Goal: Understand process/instructions

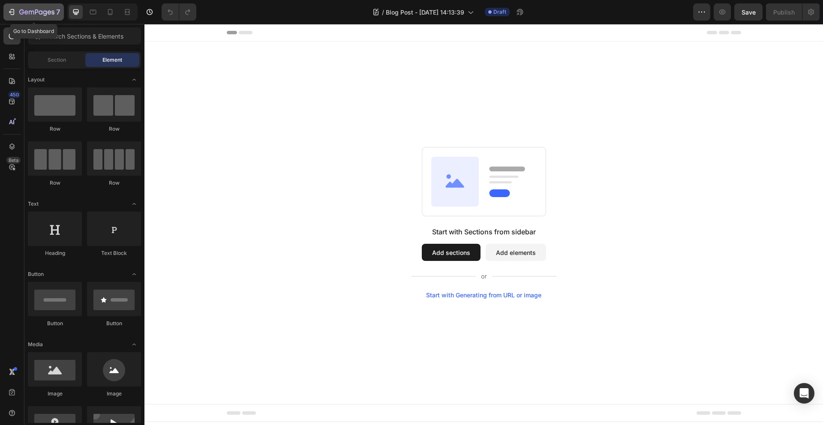
click at [14, 13] on icon "button" at bounding box center [13, 12] width 4 height 6
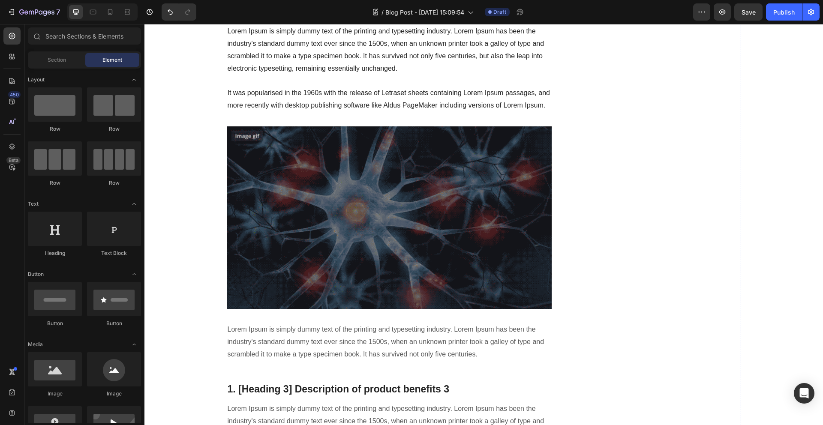
scroll to position [880, 0]
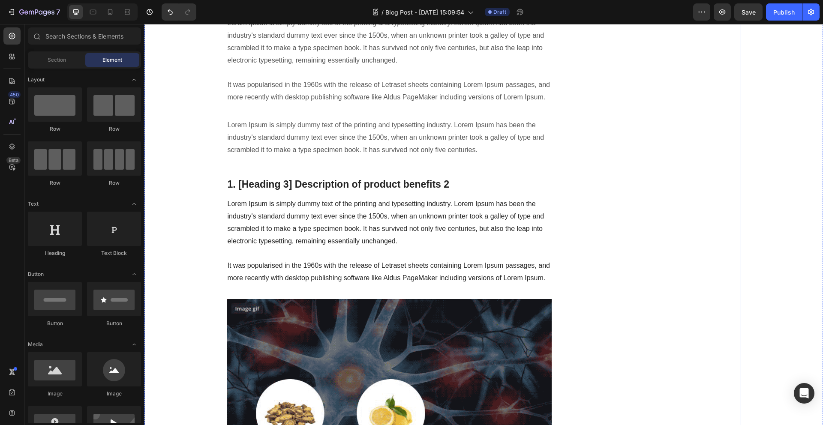
scroll to position [699, 0]
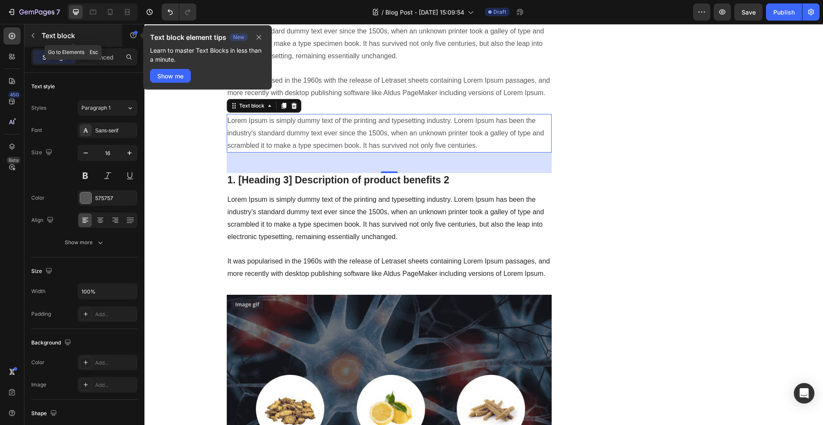
click at [33, 36] on icon "button" at bounding box center [33, 35] width 3 height 5
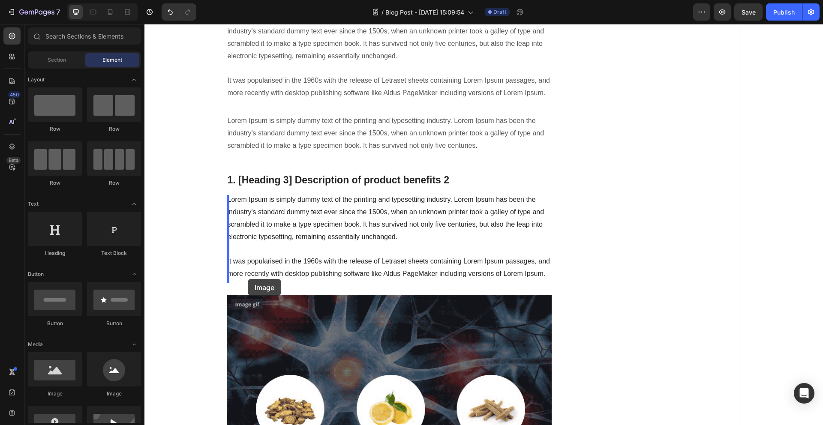
drag, startPoint x: 207, startPoint y: 402, endPoint x: 247, endPoint y: 281, distance: 127.2
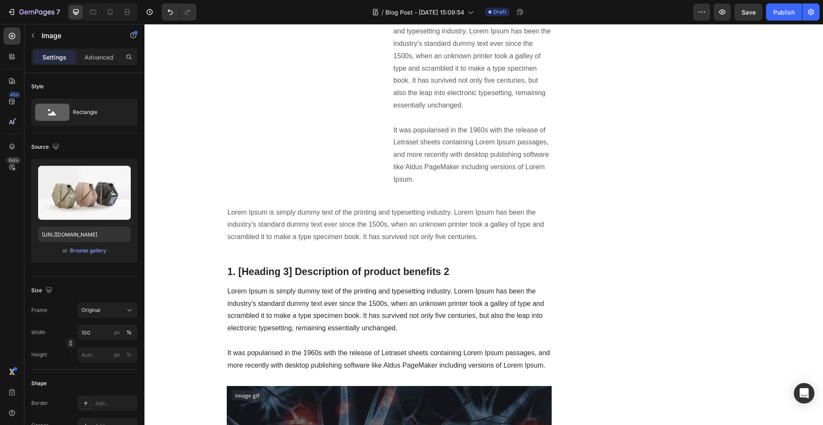
click at [284, 7] on icon at bounding box center [283, 3] width 7 height 7
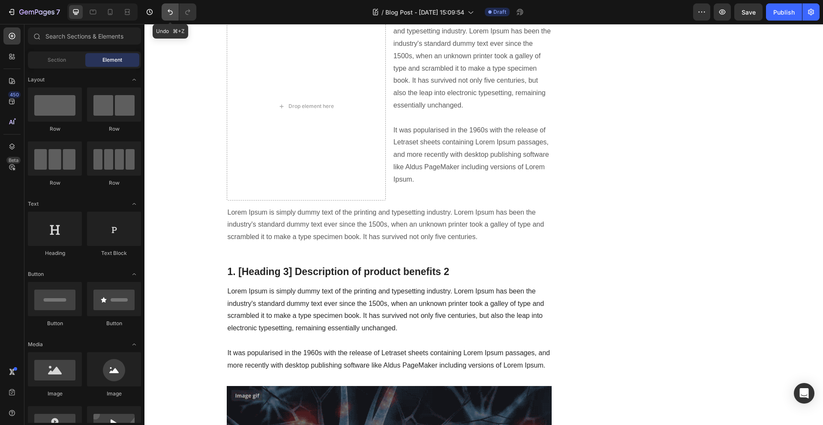
click at [170, 9] on icon "Undo/Redo" at bounding box center [170, 12] width 9 height 9
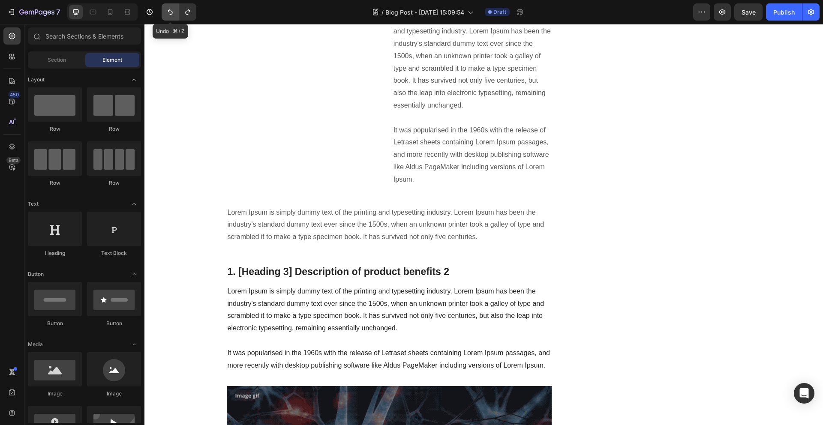
click at [170, 9] on icon "Undo/Redo" at bounding box center [170, 12] width 9 height 9
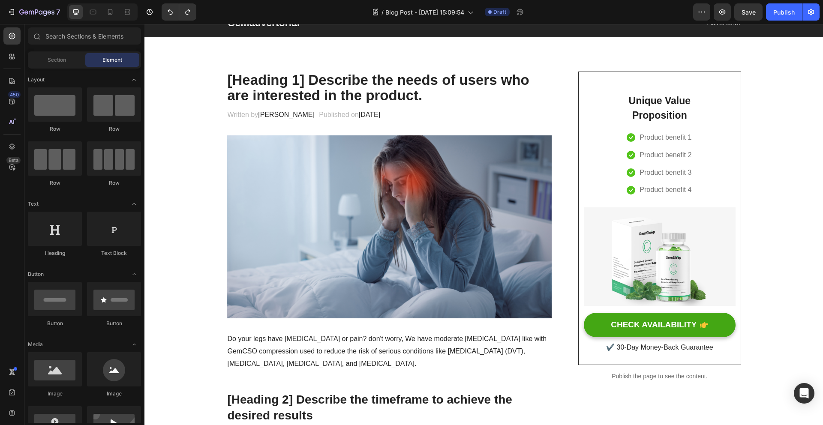
scroll to position [34, 0]
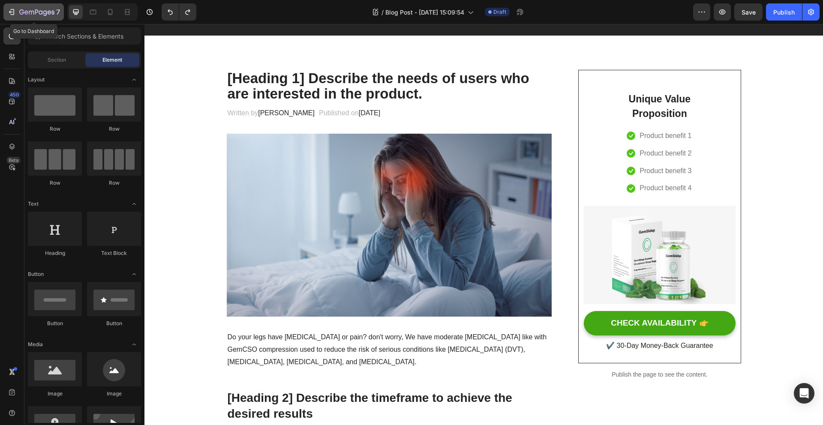
click at [38, 10] on icon "button" at bounding box center [36, 11] width 3 height 5
